Goal: Find specific page/section: Find specific page/section

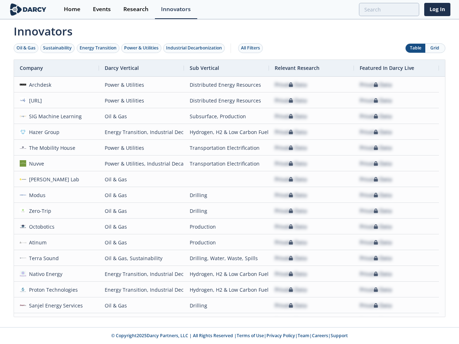
click at [26, 48] on div "Oil & Gas" at bounding box center [25, 48] width 19 height 6
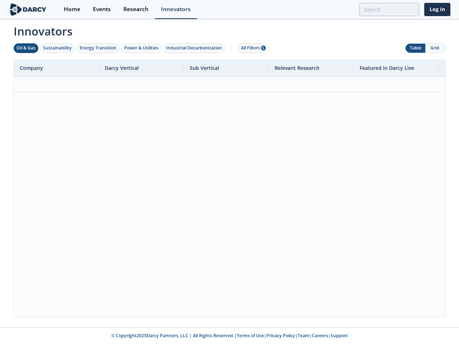
click at [58, 48] on div "Sustainability" at bounding box center [57, 48] width 29 height 6
click at [98, 48] on div "Energy Transition" at bounding box center [98, 48] width 37 height 6
click at [142, 48] on div "Power & Utilities" at bounding box center [141, 48] width 34 height 6
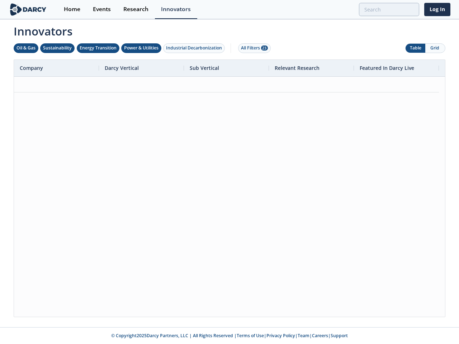
click at [195, 48] on div "Industrial Decarbonization" at bounding box center [194, 48] width 56 height 6
click at [252, 48] on div "All Filters 28" at bounding box center [254, 48] width 27 height 6
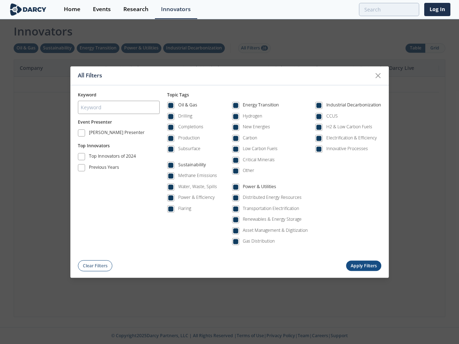
click at [415, 48] on div "All Filters Keyword Event Presenter [PERSON_NAME] Presenter Top Innovators Top …" at bounding box center [229, 172] width 459 height 344
